Goal: Navigation & Orientation: Find specific page/section

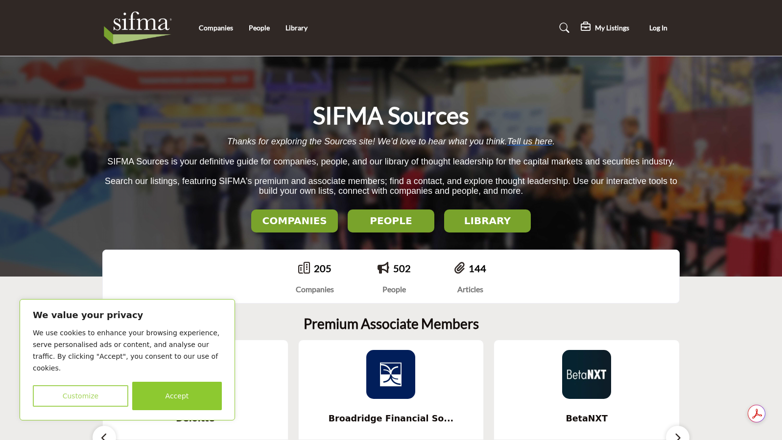
click at [88, 392] on button "Customize" at bounding box center [80, 396] width 95 height 22
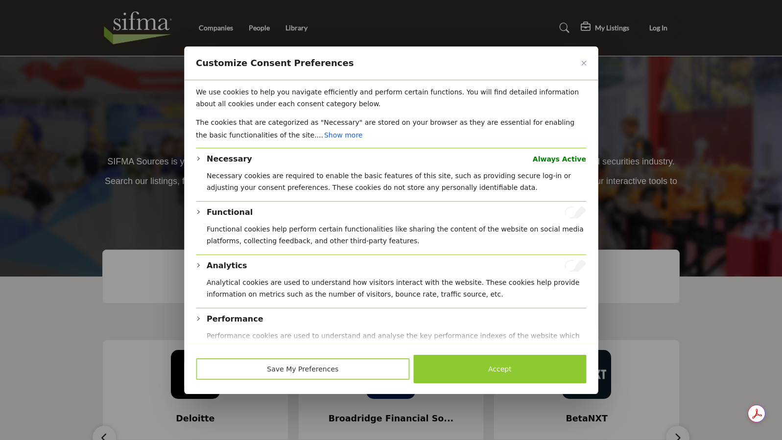
click at [367, 368] on button "Save My Preferences" at bounding box center [303, 369] width 214 height 22
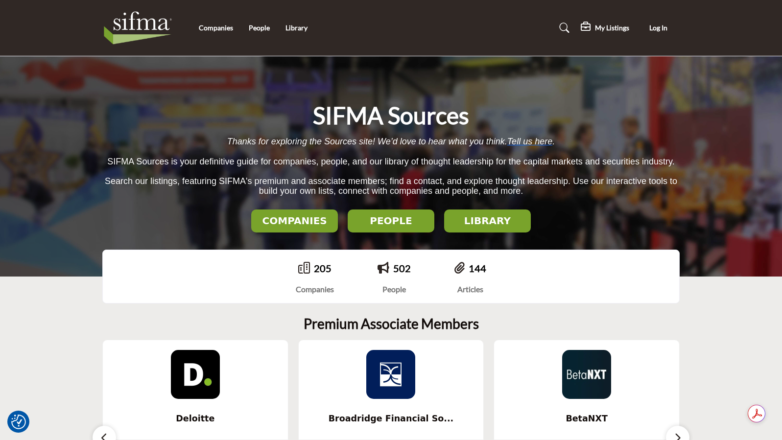
click at [316, 224] on h2 "COMPANIES" at bounding box center [294, 221] width 81 height 12
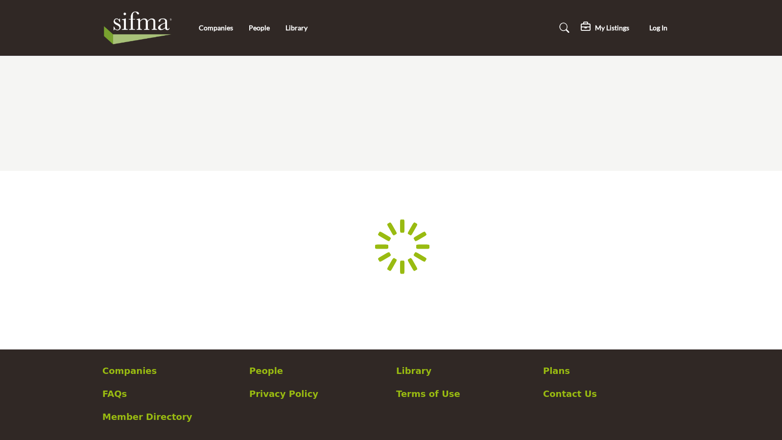
click at [374, 156] on section "Searched Term" at bounding box center [391, 155] width 782 height 29
click at [224, 24] on link "Companies" at bounding box center [216, 27] width 34 height 8
